Goal: Use online tool/utility: Utilize a website feature to perform a specific function

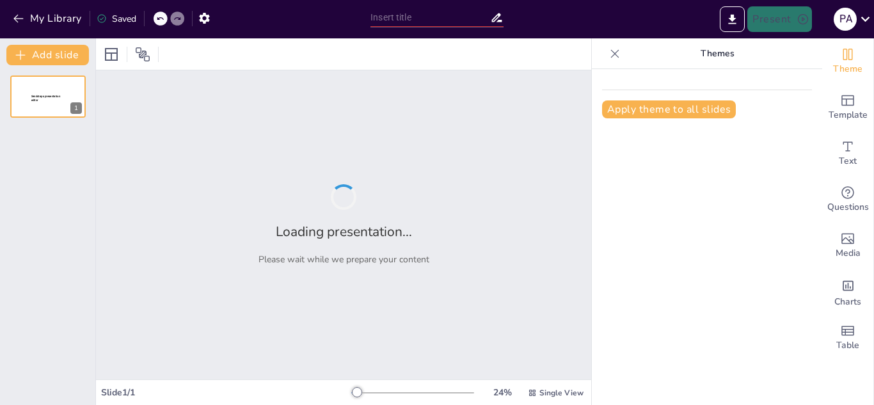
type input "Impacto y Oportunidades: La Relevancia de la Gestión de Residuos en el Contexto…"
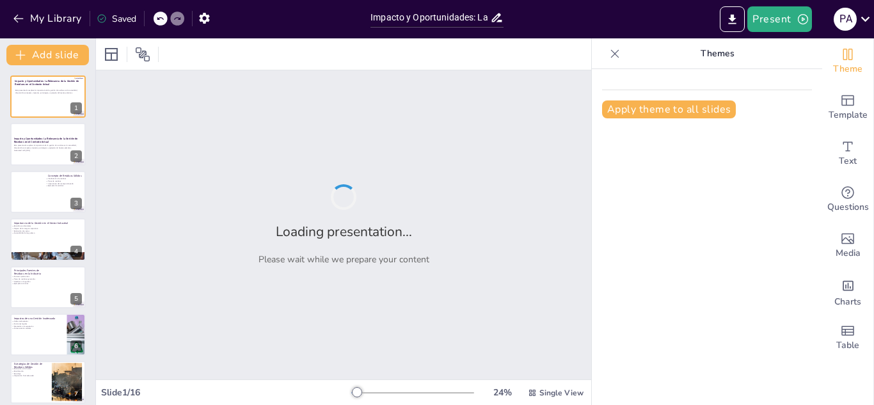
checkbox input "true"
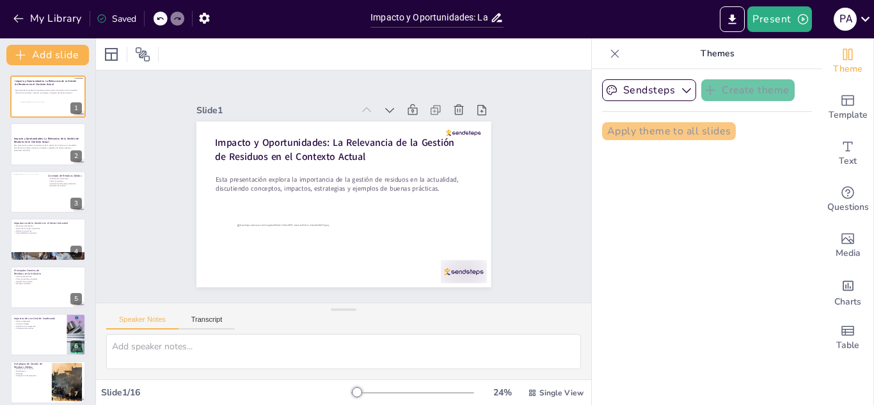
checkbox input "true"
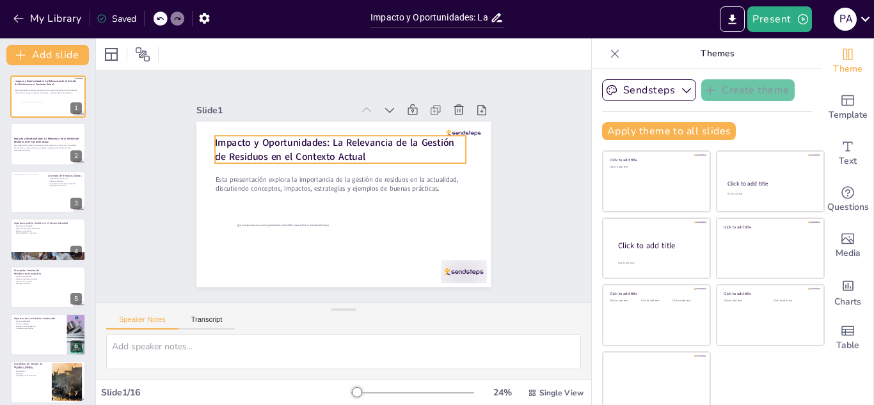
checkbox input "true"
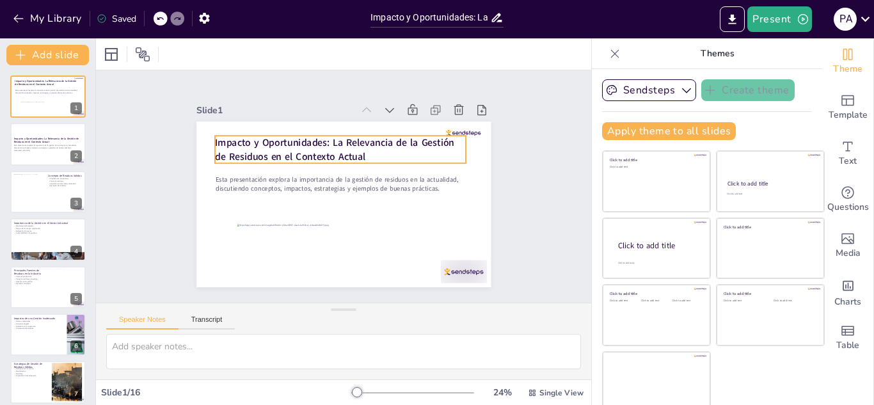
checkbox input "true"
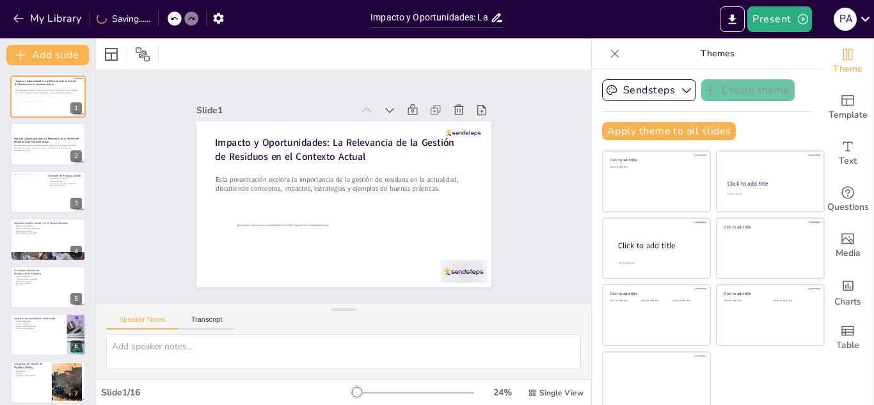
click at [608, 52] on icon at bounding box center [614, 53] width 13 height 13
checkbox input "true"
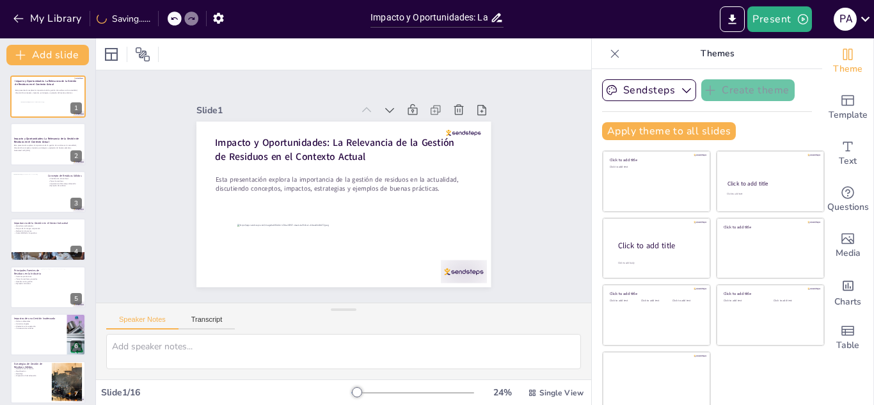
checkbox input "true"
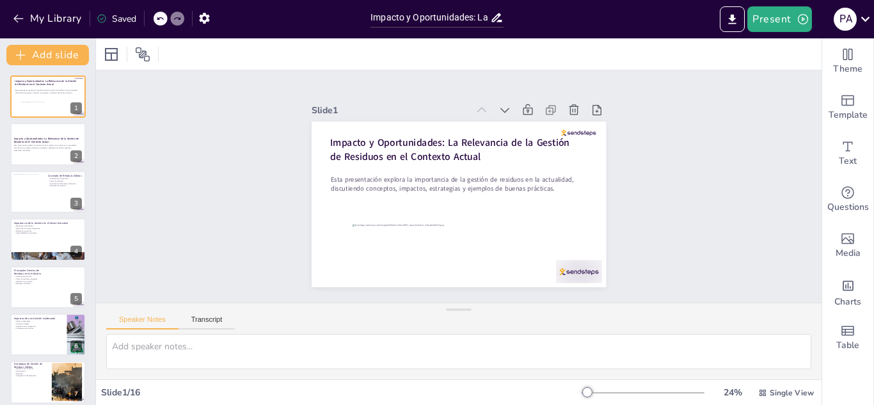
checkbox input "true"
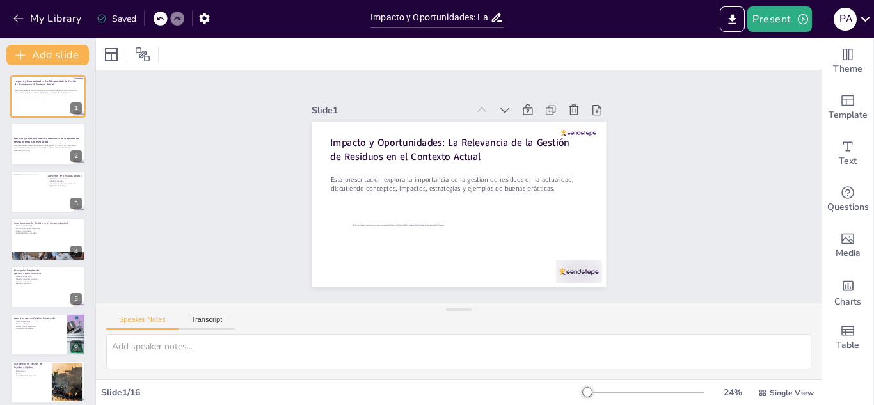
checkbox input "true"
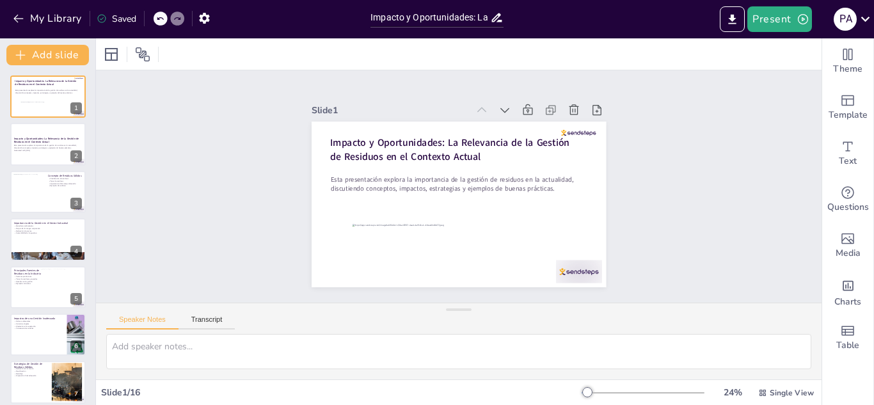
checkbox input "true"
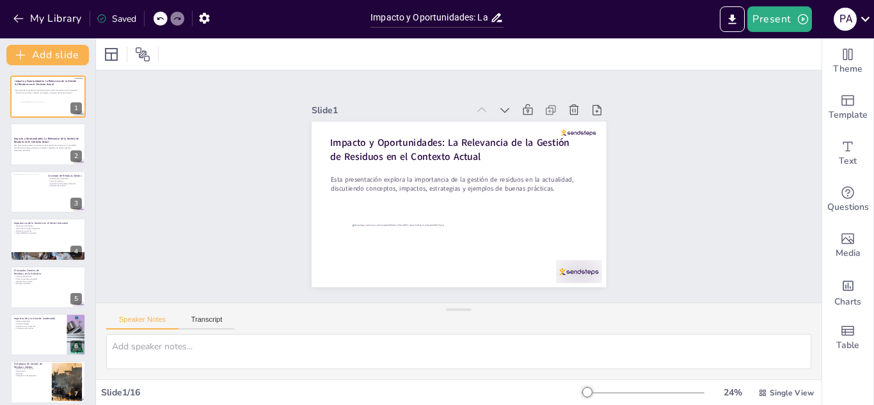
checkbox input "true"
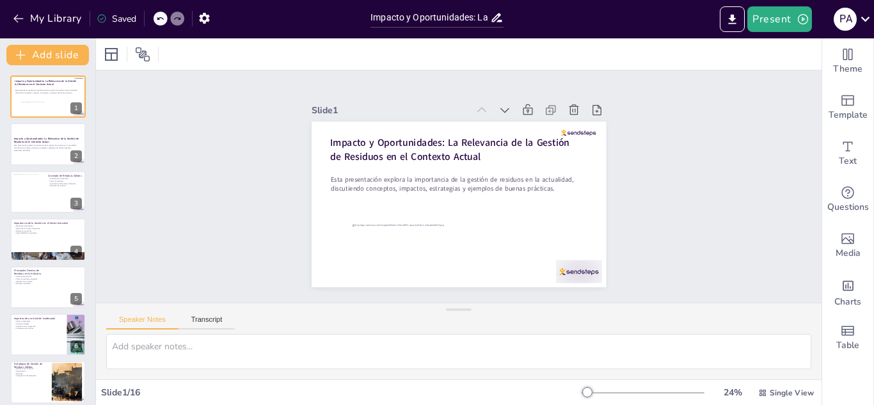
checkbox input "true"
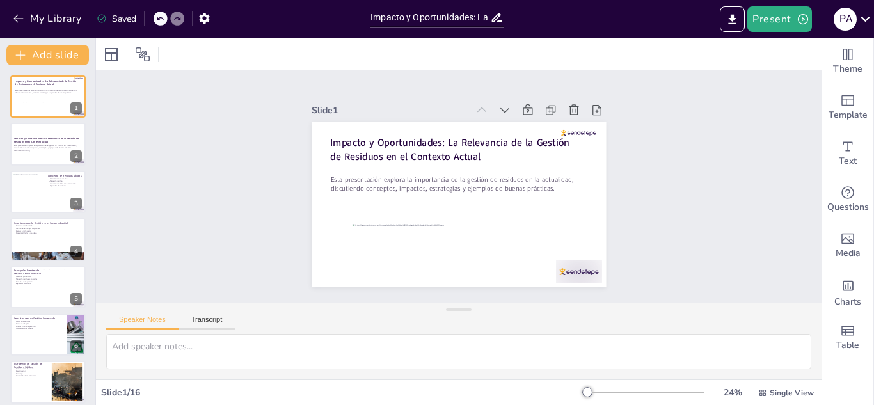
checkbox input "true"
